Goal: Complete application form

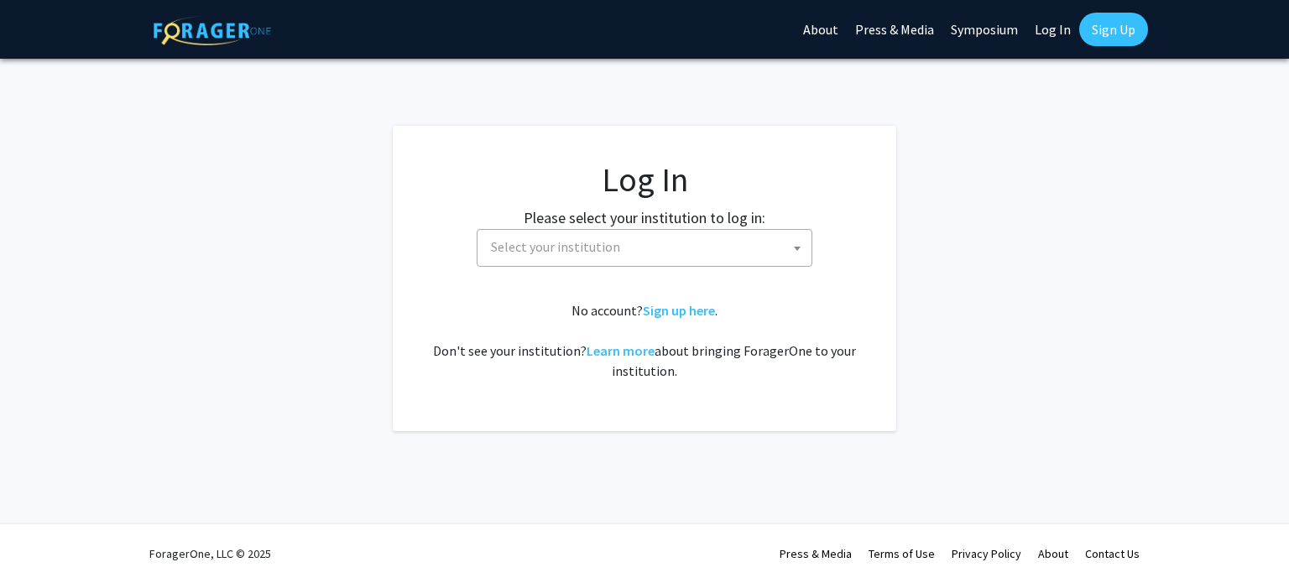
select select
click at [644, 254] on span "Select your institution" at bounding box center [647, 247] width 327 height 34
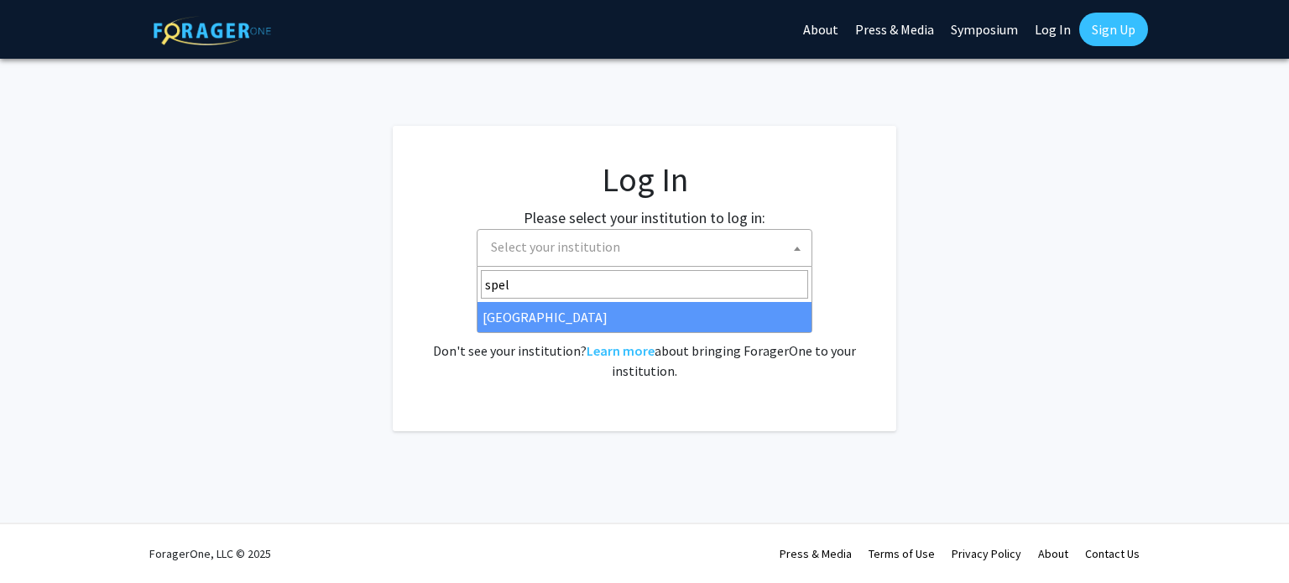
type input "spel"
select select "4"
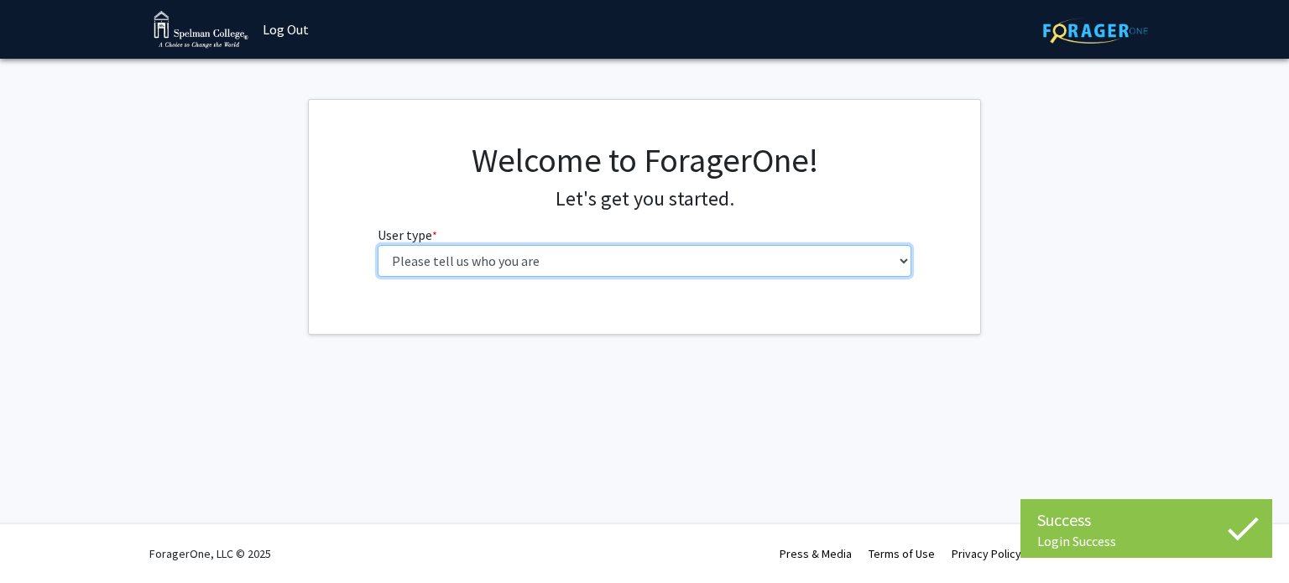
click at [454, 269] on select "Please tell us who you are Undergraduate Student Master's Student Doctoral Cand…" at bounding box center [645, 261] width 535 height 32
select select "6: adminAssistant"
click at [378, 245] on select "Please tell us who you are Undergraduate Student Master's Student Doctoral Cand…" at bounding box center [645, 261] width 535 height 32
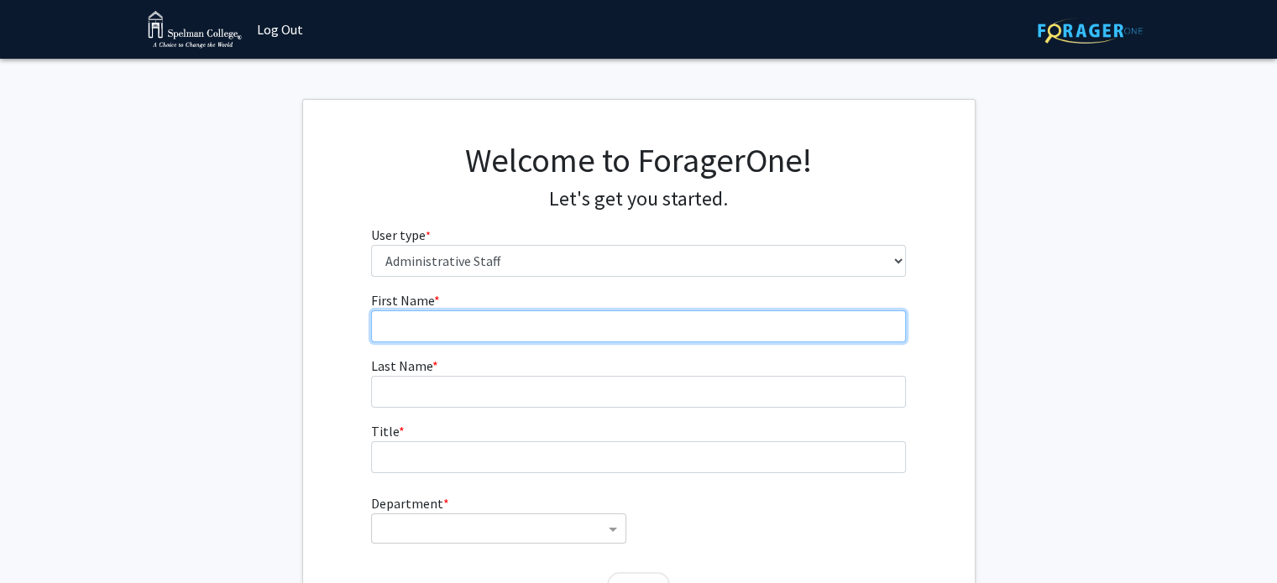
click at [476, 332] on input "First Name * required" at bounding box center [638, 327] width 535 height 32
type input "[PERSON_NAME]"
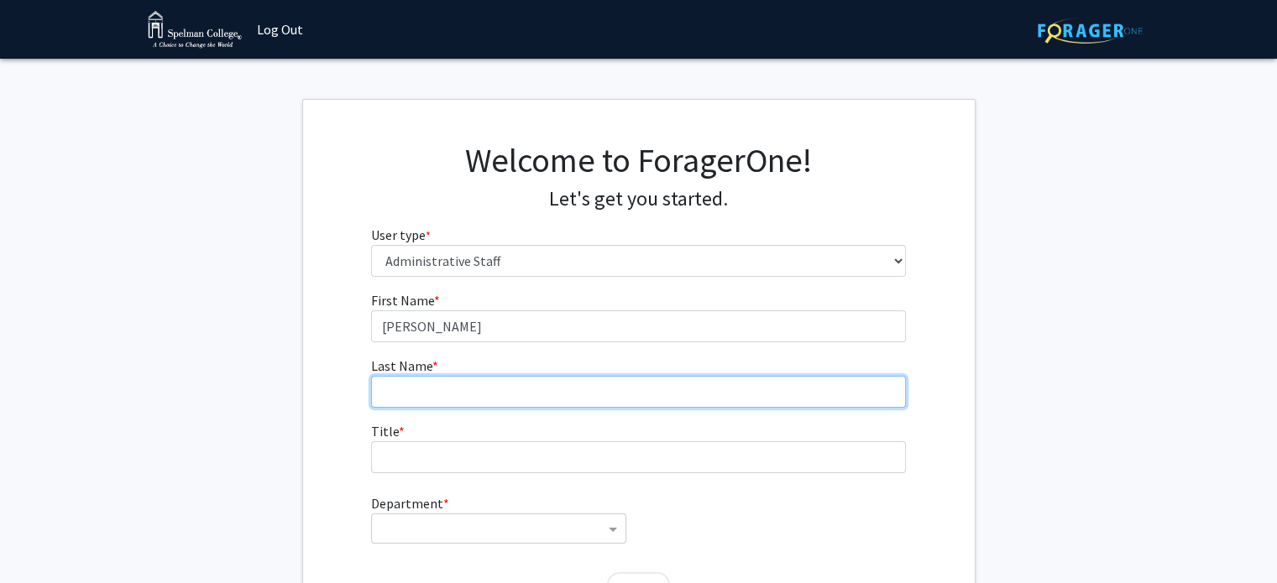
click at [462, 381] on input "Last Name * required" at bounding box center [638, 392] width 535 height 32
type input "Gravely"
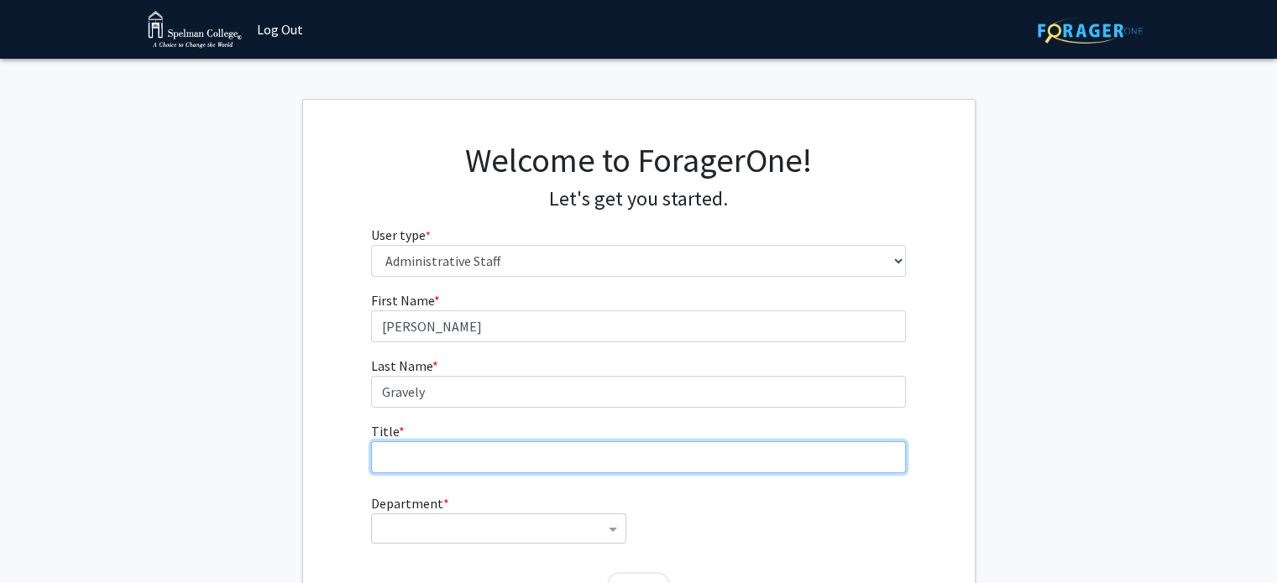
click at [460, 446] on input "Title * required" at bounding box center [638, 457] width 535 height 32
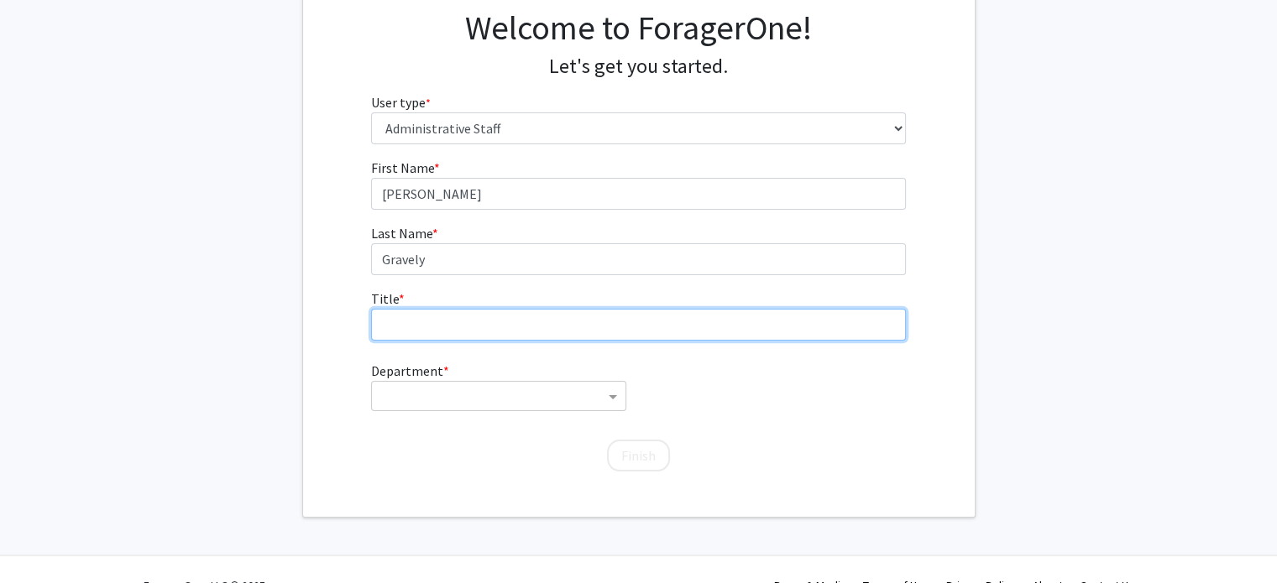
scroll to position [151, 0]
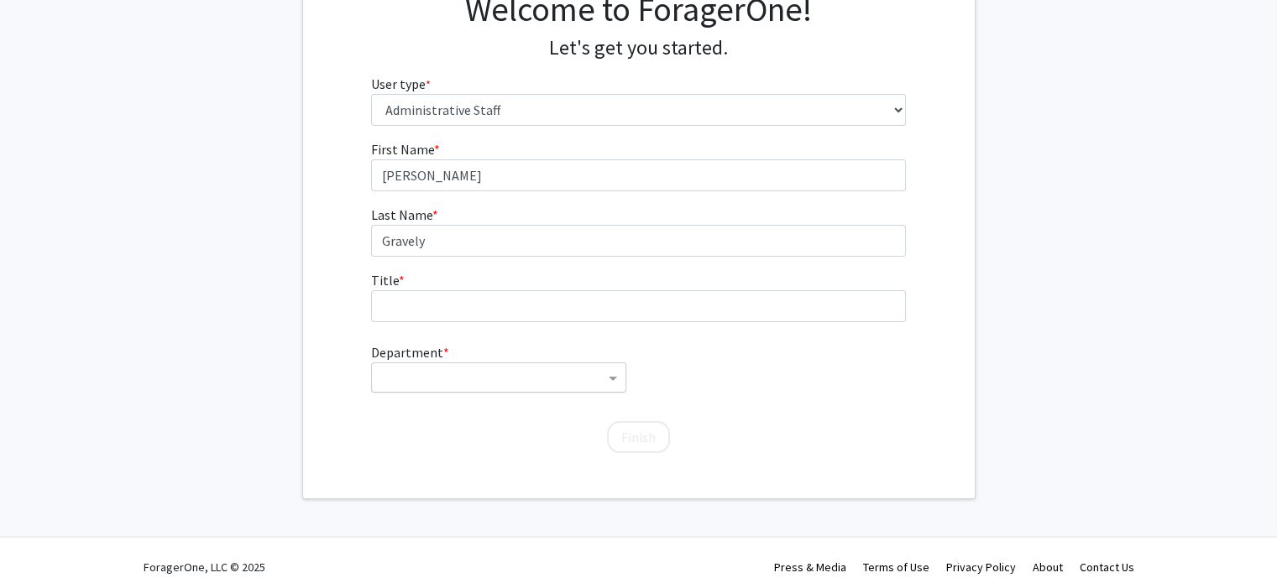
click at [598, 381] on ng-select "Department" at bounding box center [498, 378] width 254 height 30
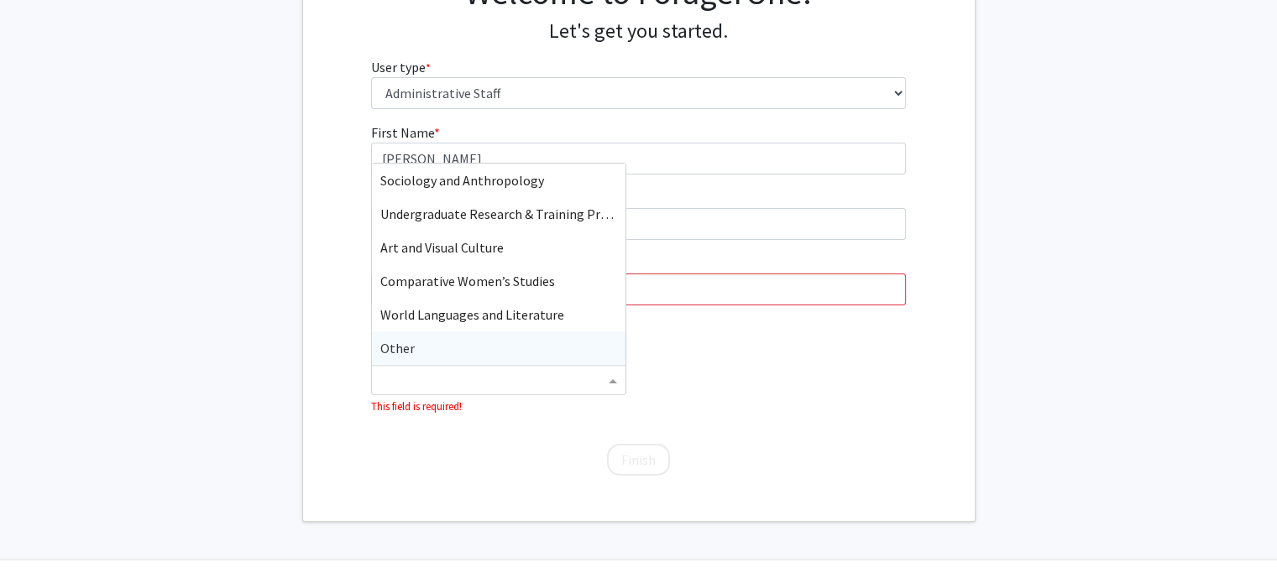
scroll to position [168, 0]
click at [505, 221] on span "Undergraduate Research & Training Programs (URTP)" at bounding box center [535, 214] width 310 height 17
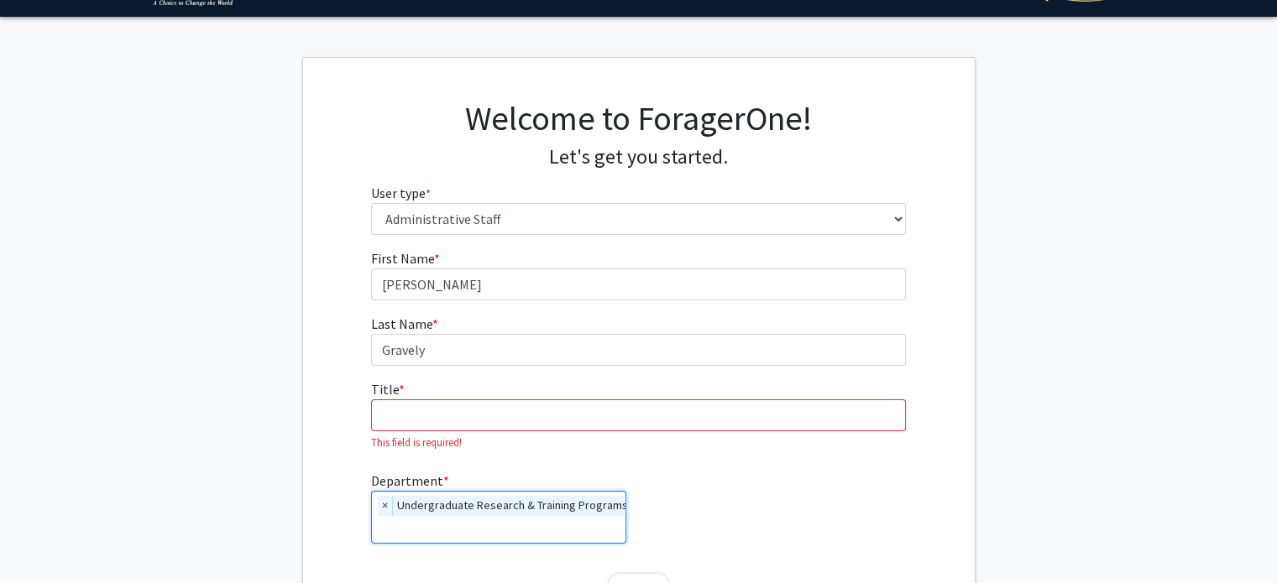
scroll to position [37, 0]
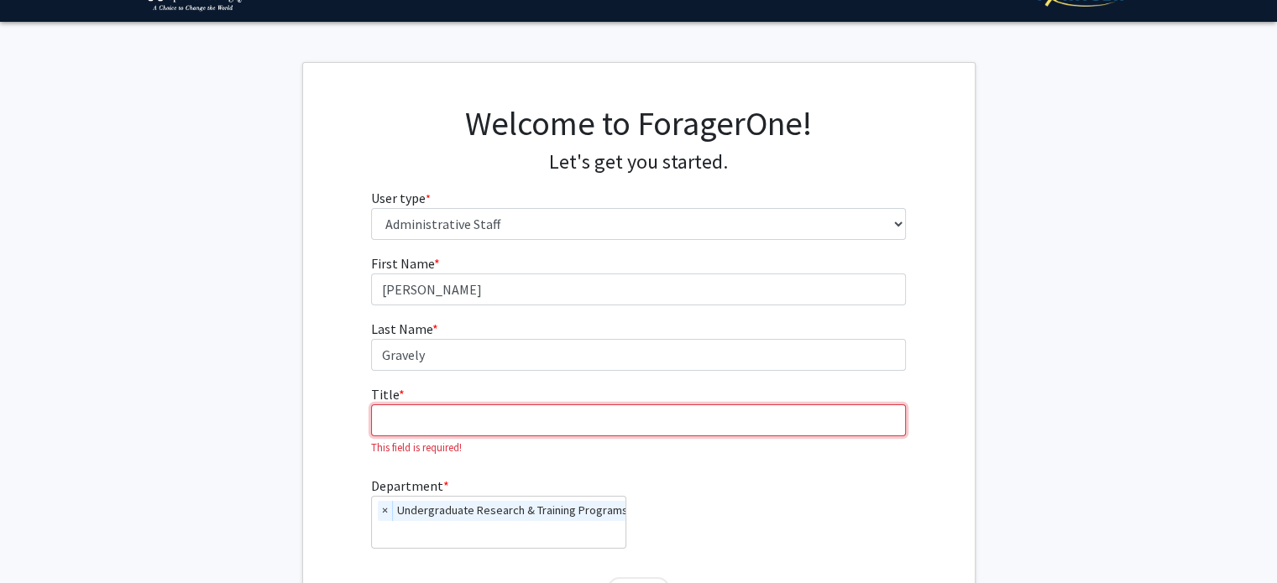
click at [509, 416] on input "Title * required" at bounding box center [638, 421] width 535 height 32
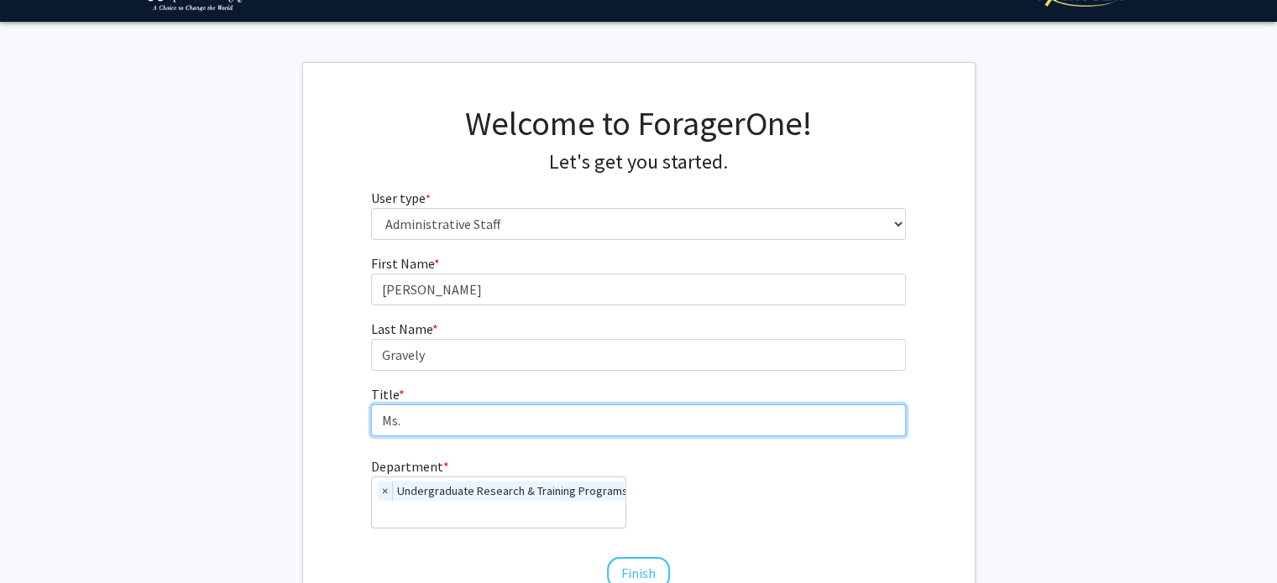
scroll to position [185, 0]
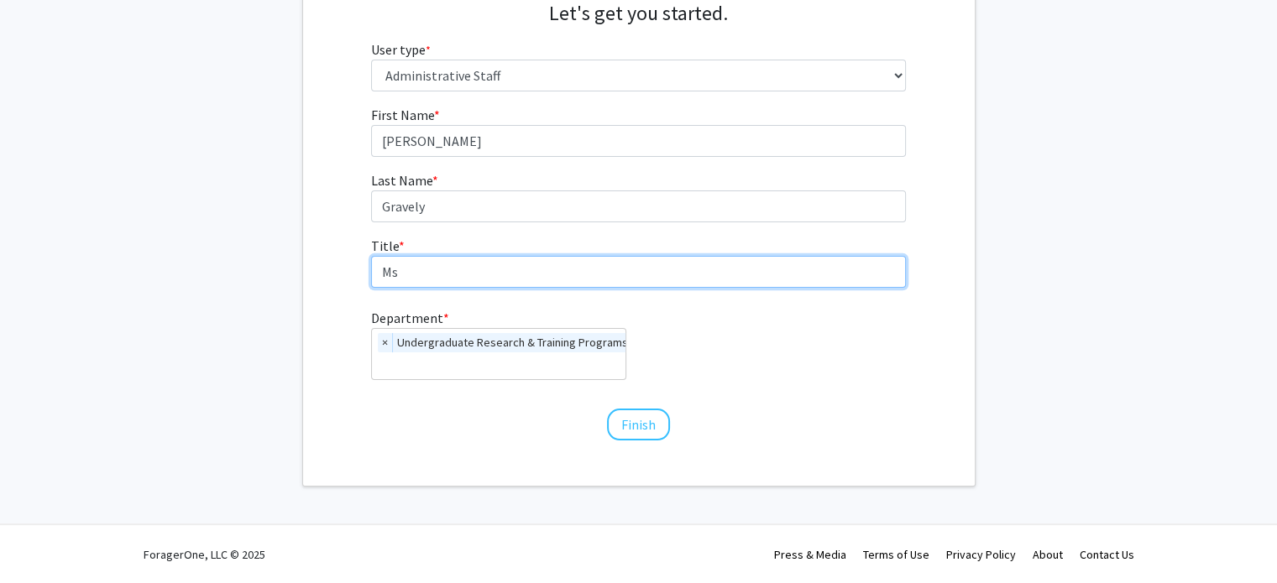
type input "M"
type input "Program Coordinator"
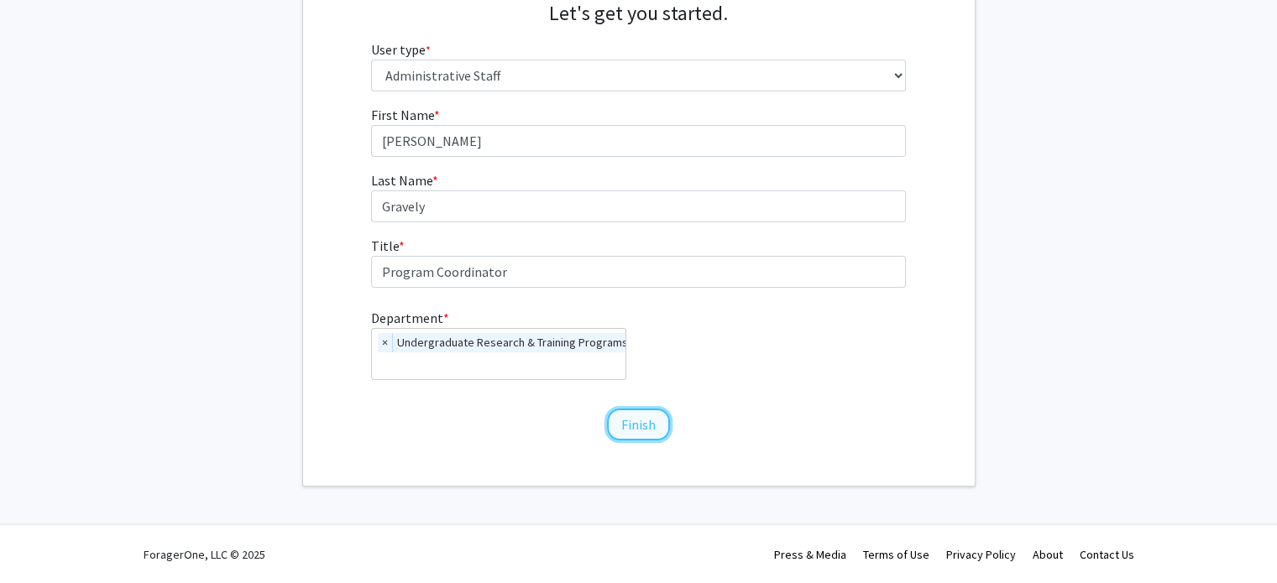
click at [656, 434] on button "Finish" at bounding box center [638, 425] width 63 height 32
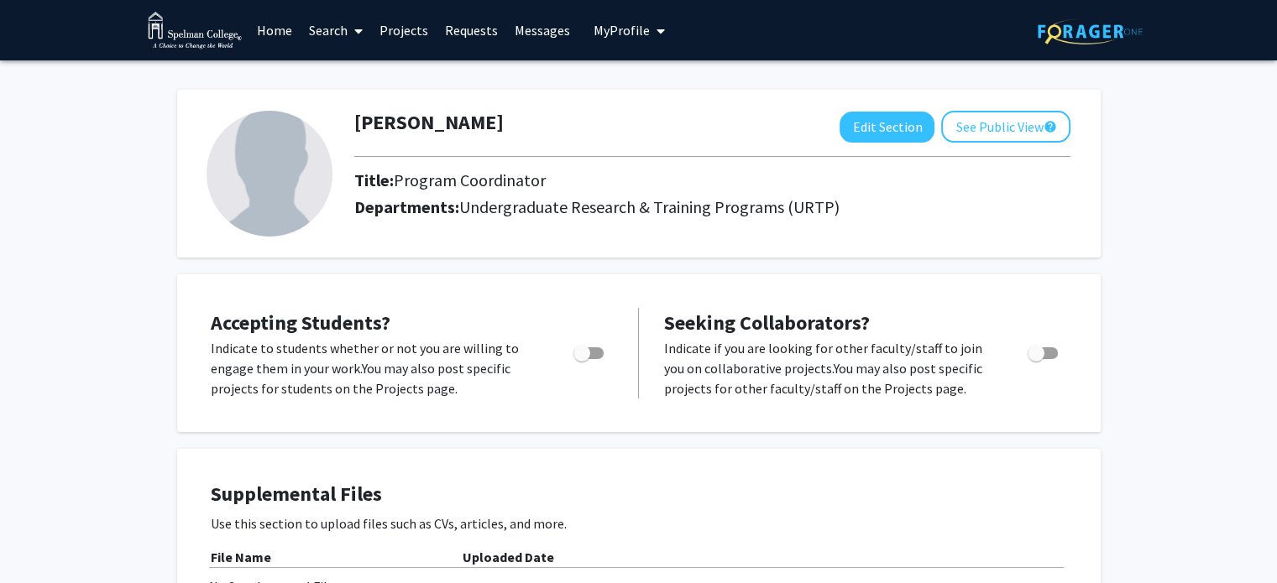
click at [185, 46] on img at bounding box center [195, 31] width 95 height 38
